Goal: Obtain resource: Obtain resource

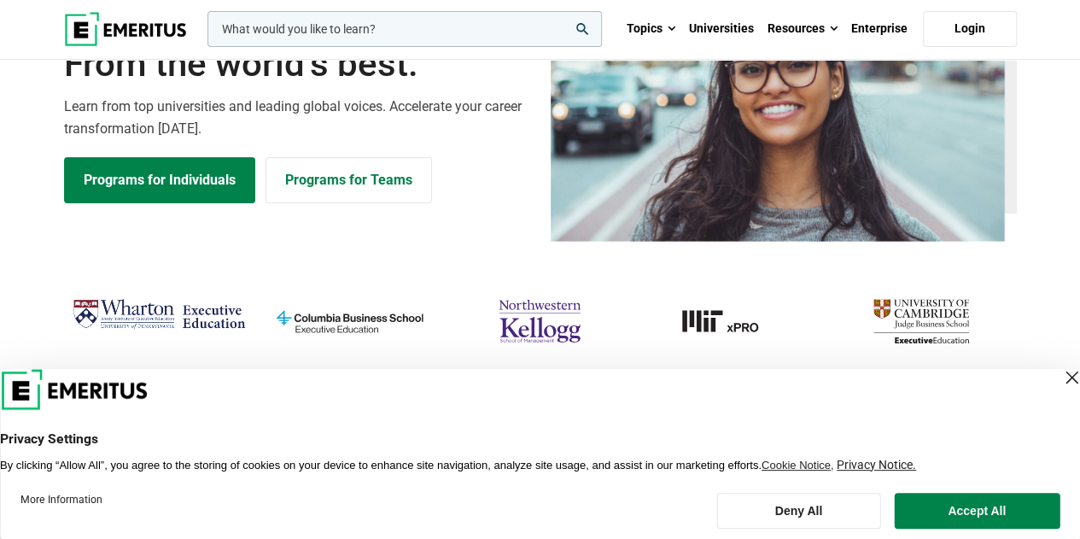
scroll to position [171, 0]
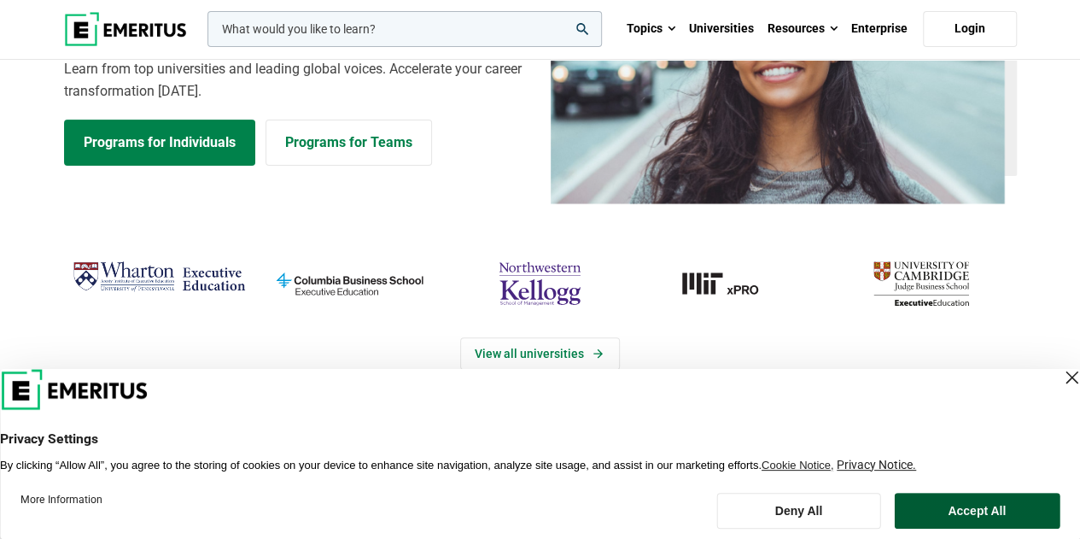
click at [1006, 506] on button "Accept All" at bounding box center [977, 511] width 166 height 36
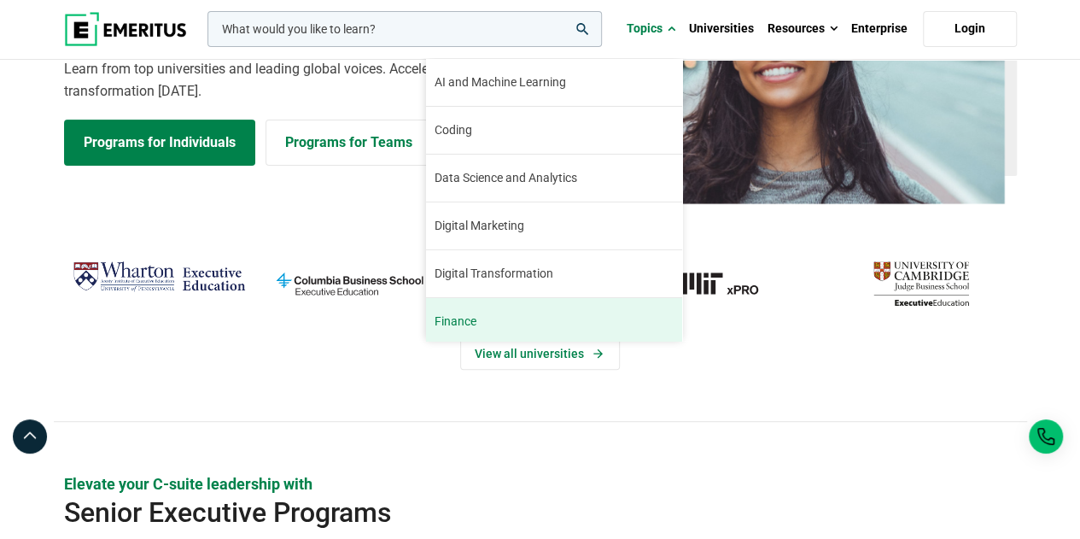
click at [459, 322] on span "Finance" at bounding box center [455, 321] width 42 height 18
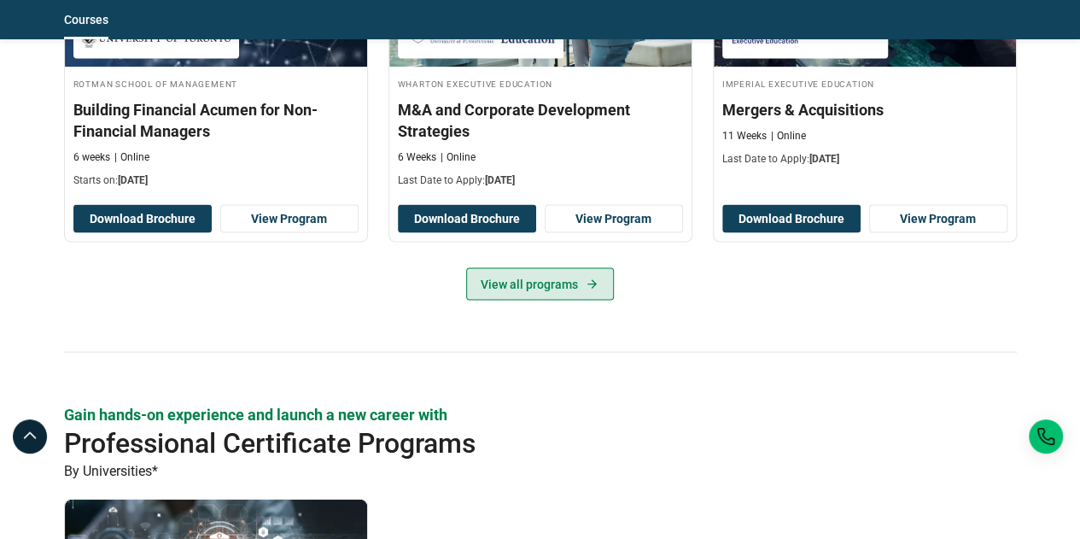
scroll to position [1707, 0]
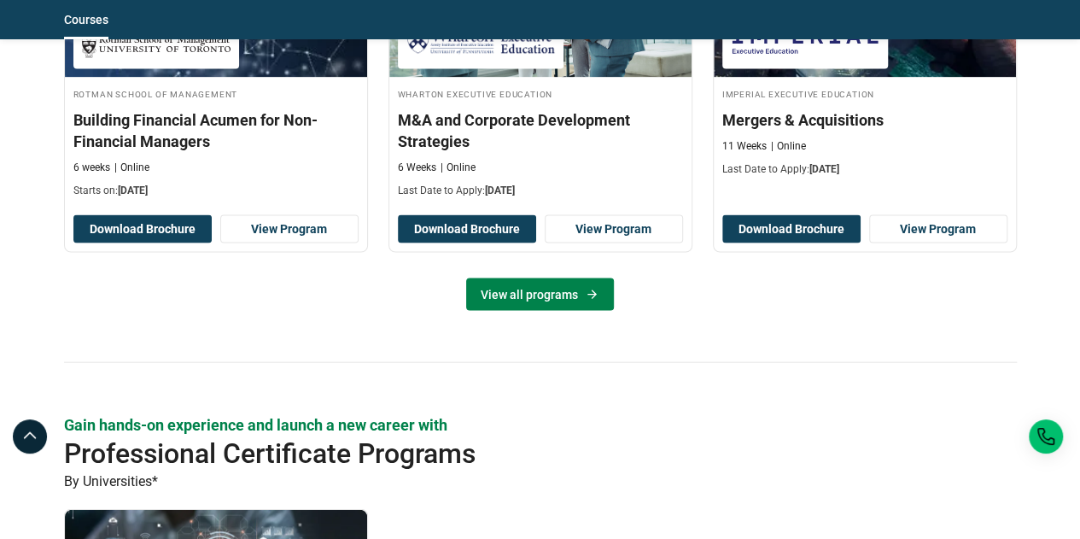
click at [537, 278] on link "View all programs" at bounding box center [540, 294] width 148 height 32
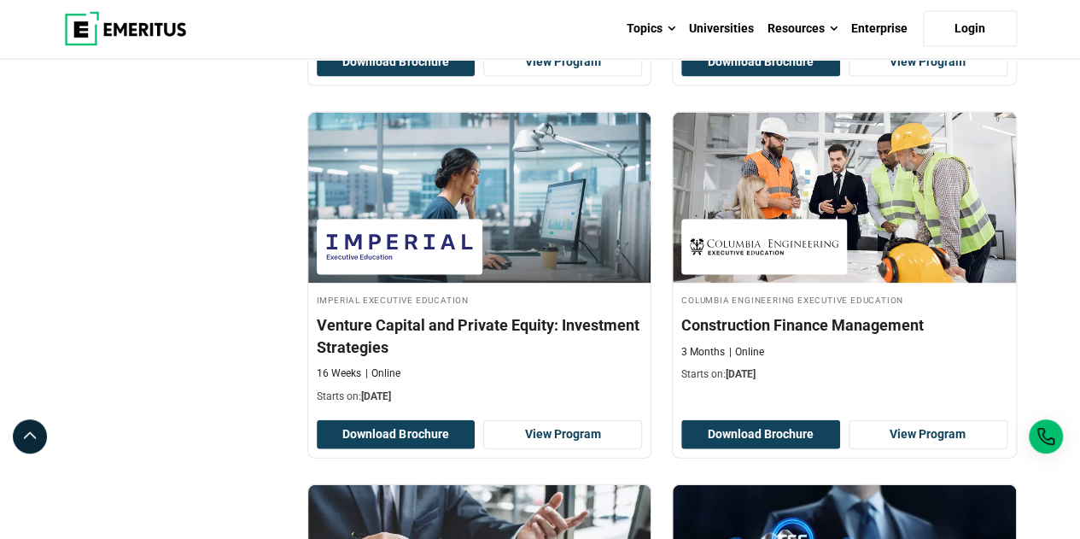
scroll to position [1622, 0]
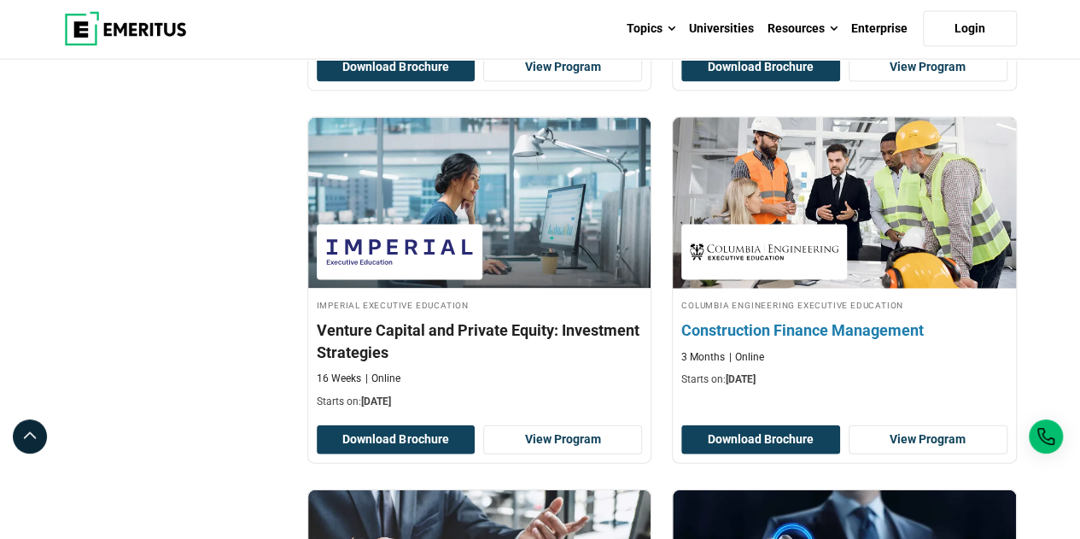
click at [761, 325] on h4 "Construction Finance Management" at bounding box center [844, 329] width 326 height 21
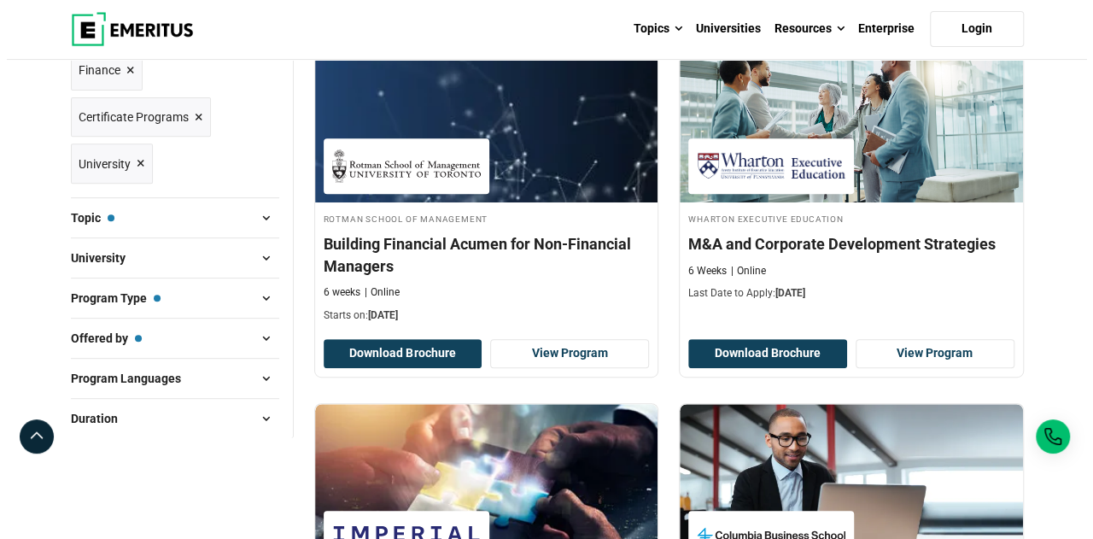
scroll to position [256, 0]
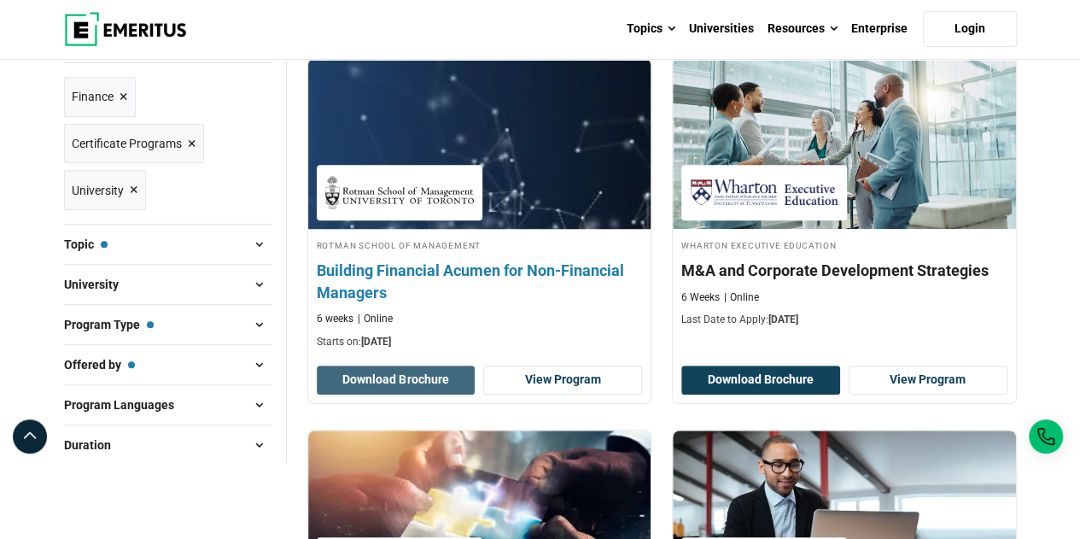
click at [411, 380] on button "Download Brochure" at bounding box center [396, 379] width 159 height 29
